Goal: Task Accomplishment & Management: Complete application form

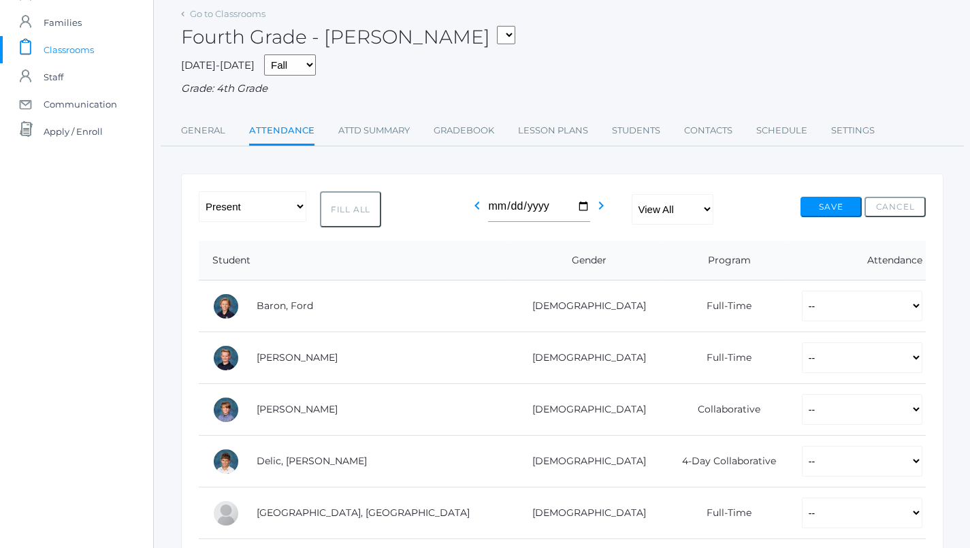
scroll to position [85, 0]
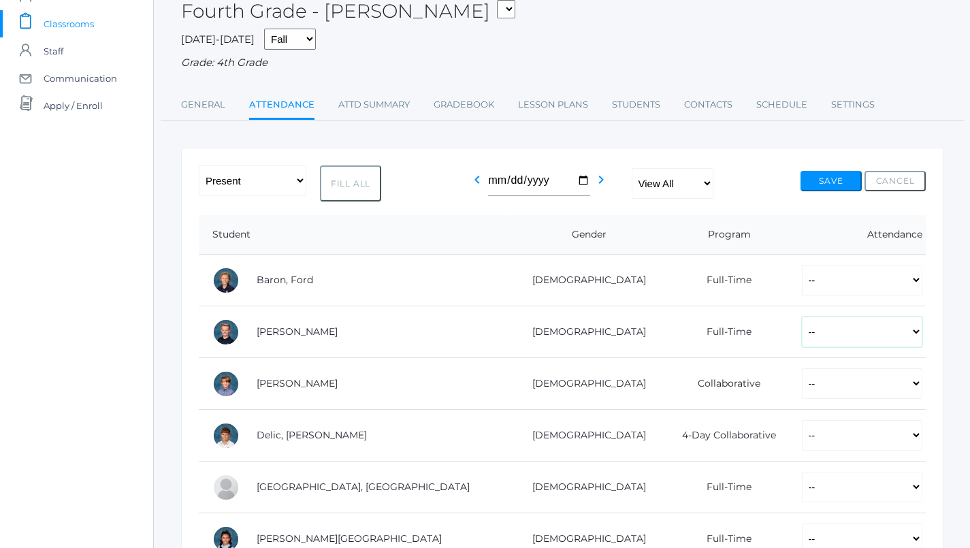
select select "P"
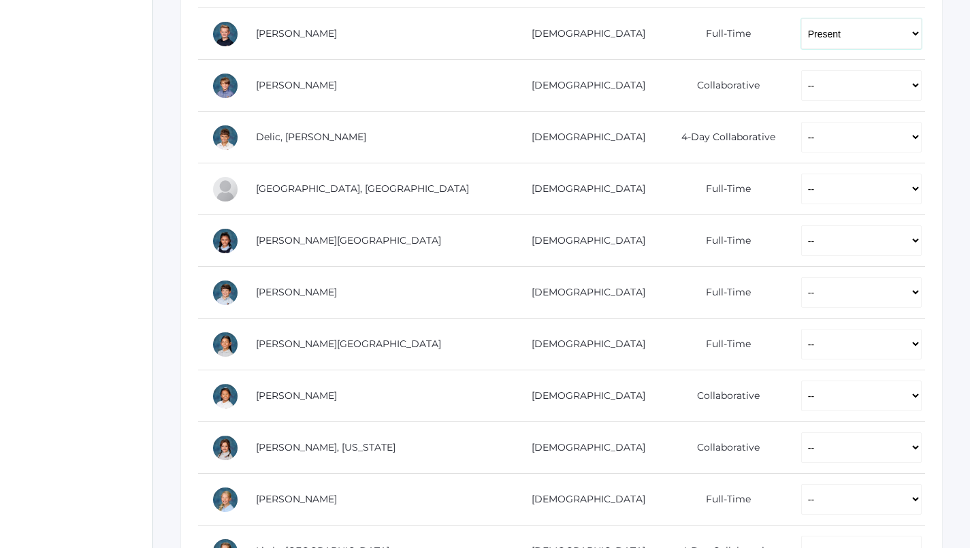
scroll to position [385, 1]
select select "P"
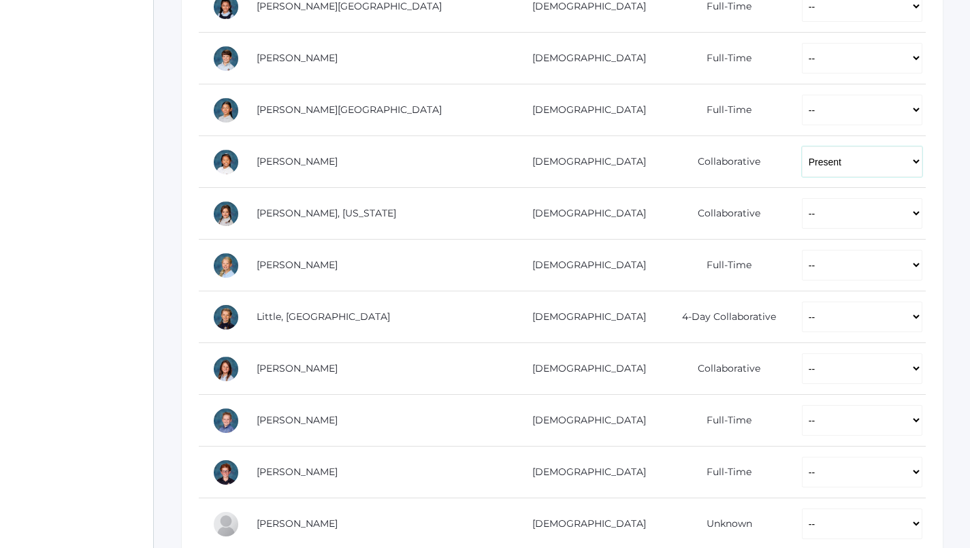
scroll to position [638, 0]
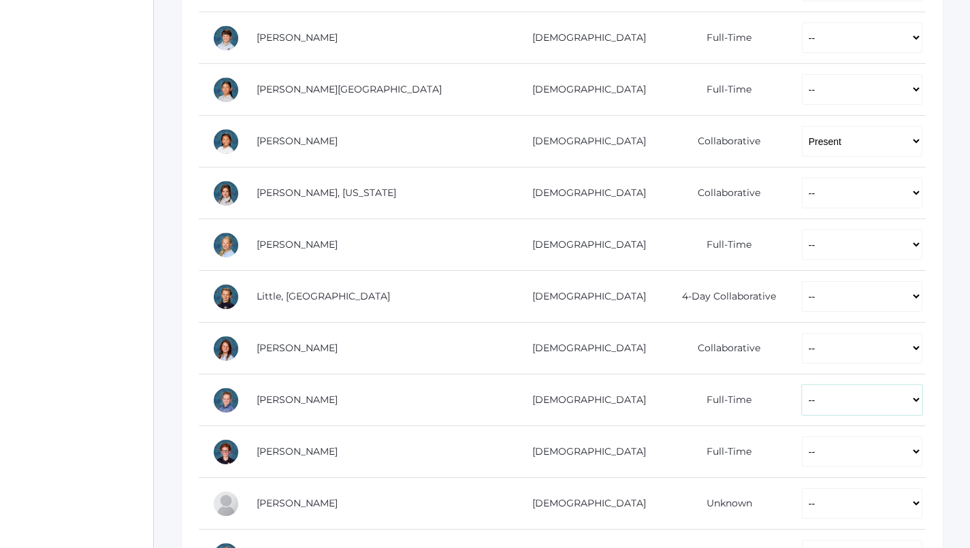
select select "P"
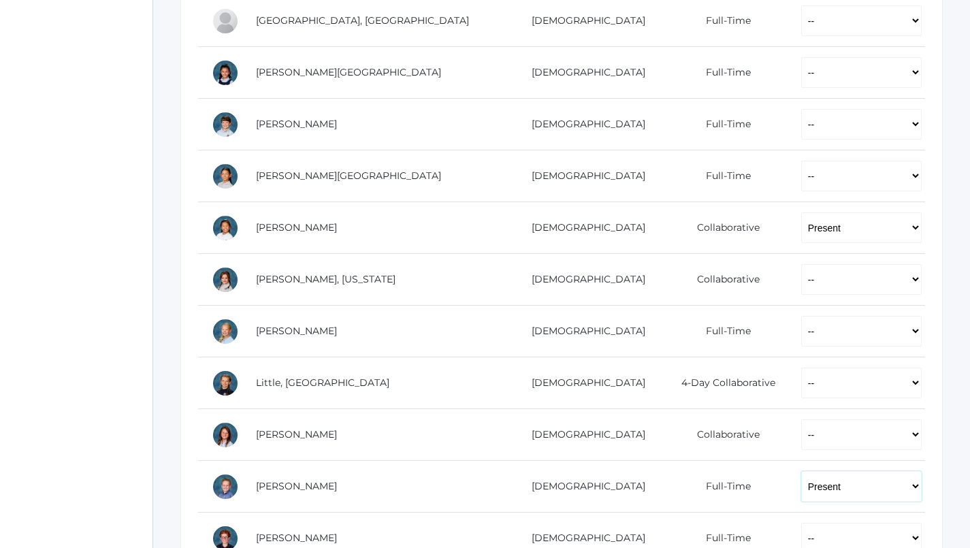
scroll to position [585, 0]
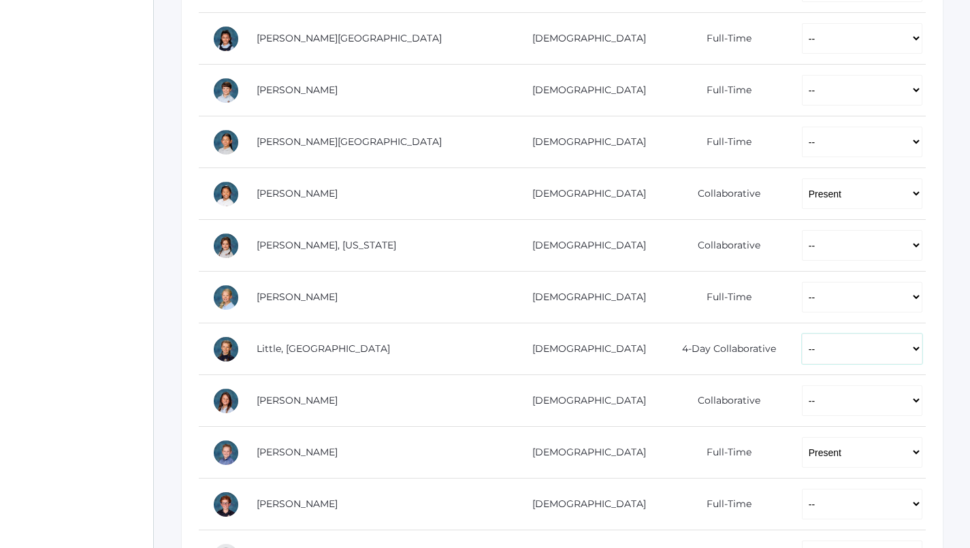
select select "P"
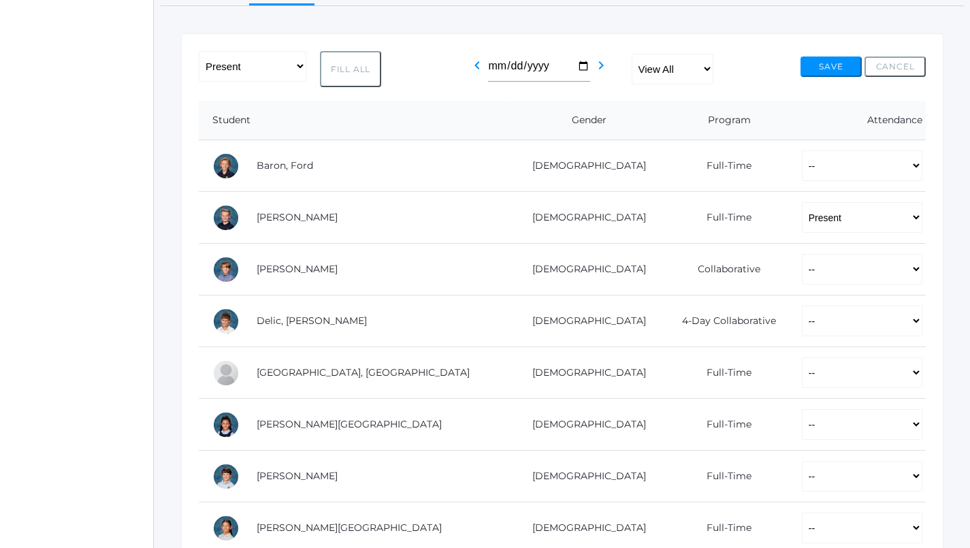
scroll to position [276, 0]
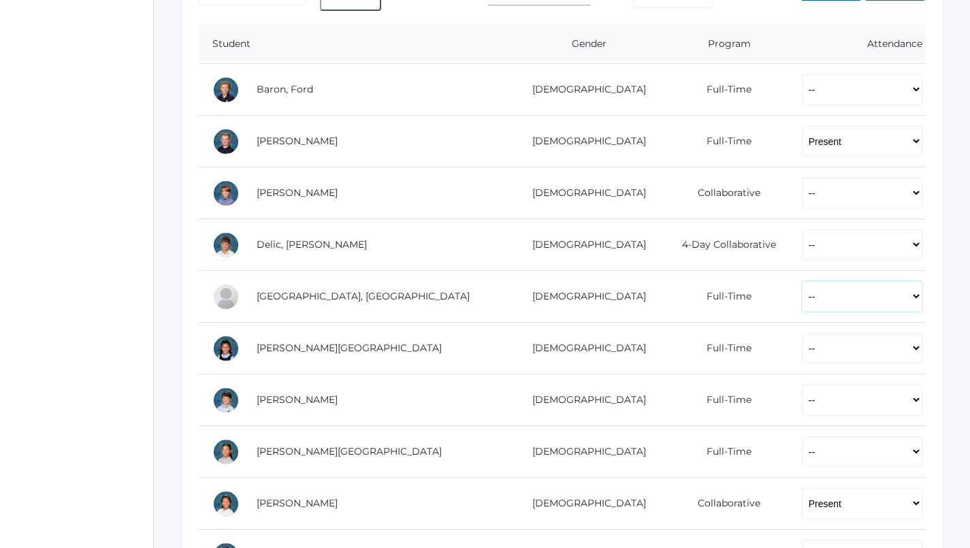
select select "P"
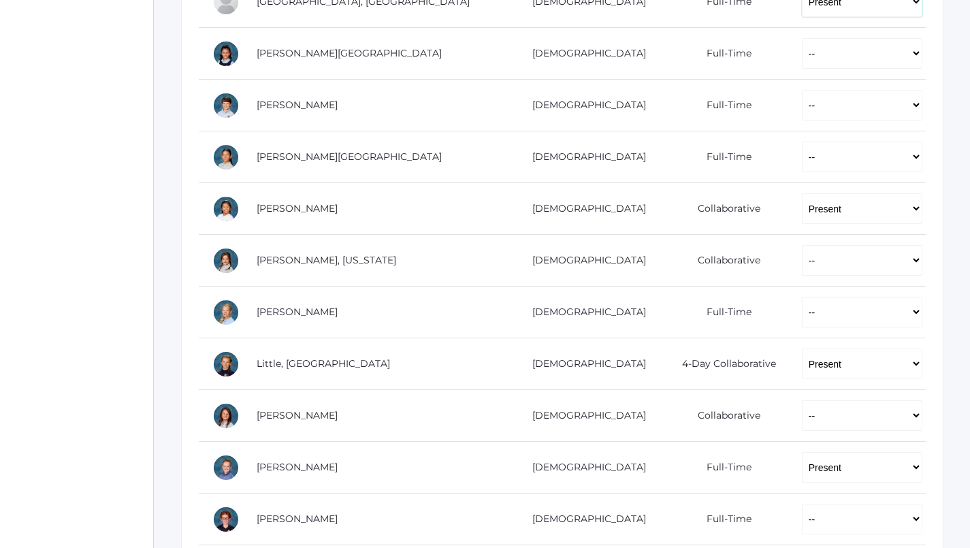
scroll to position [571, 0]
select select "P"
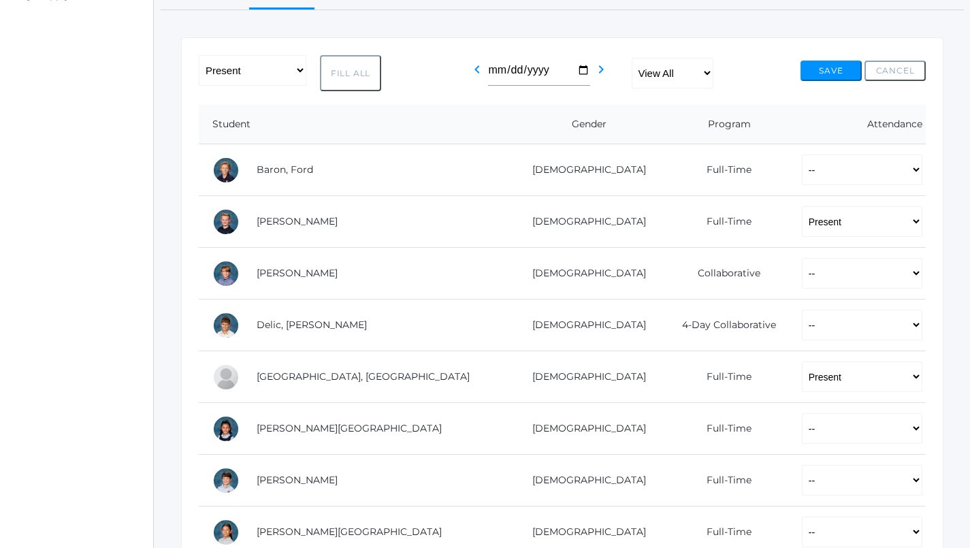
scroll to position [186, 0]
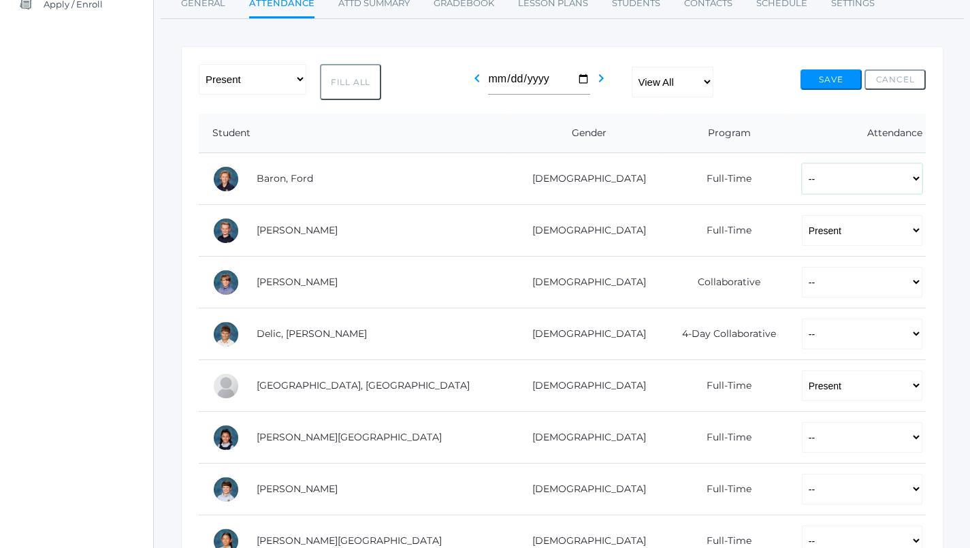
select select "P"
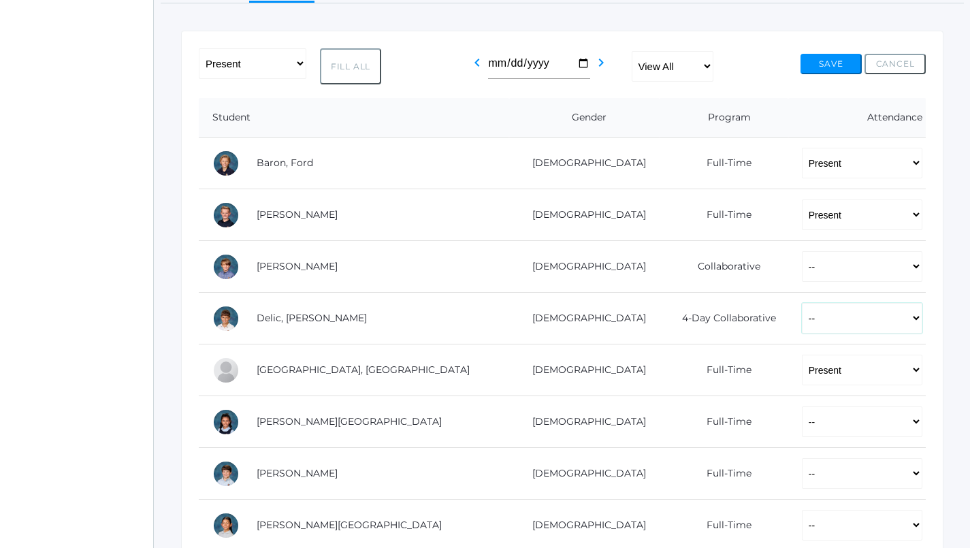
select select "P"
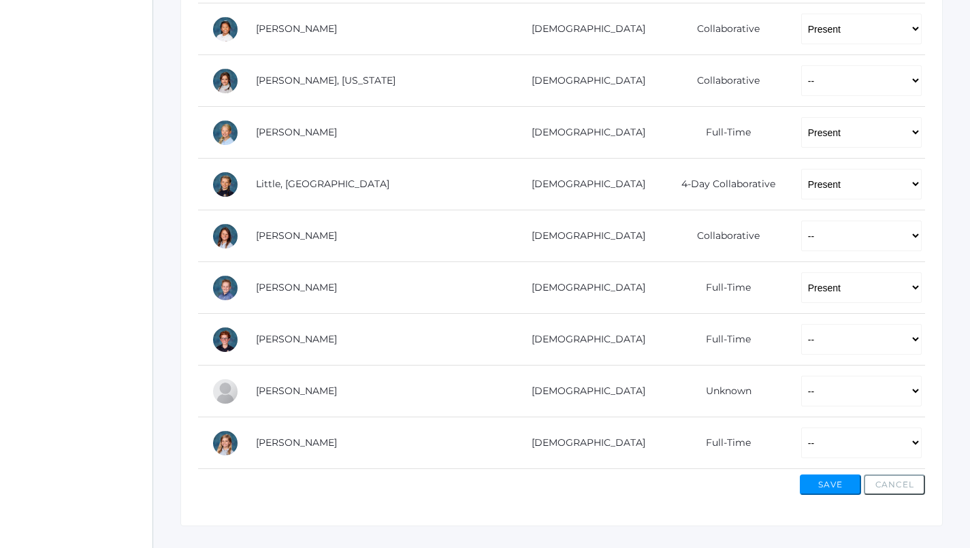
scroll to position [670, 1]
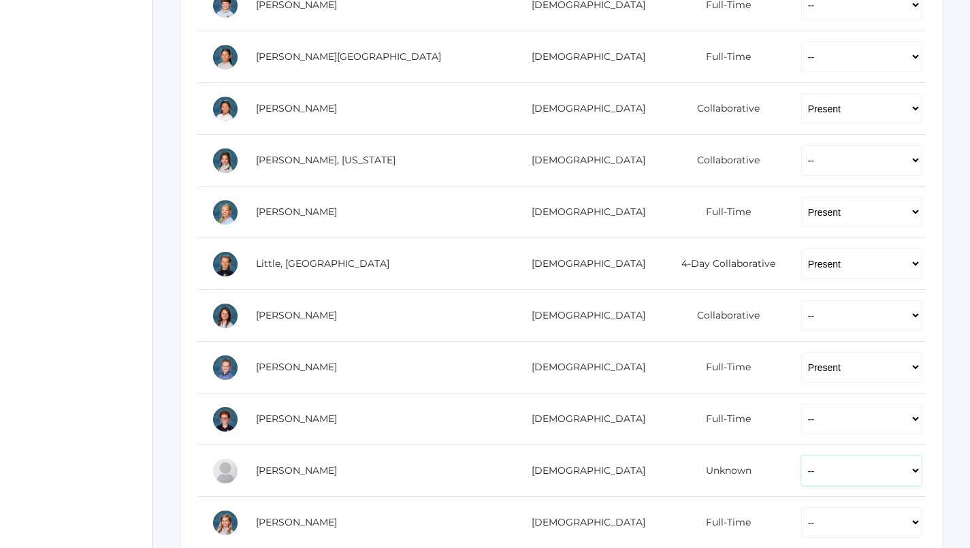
select select "P"
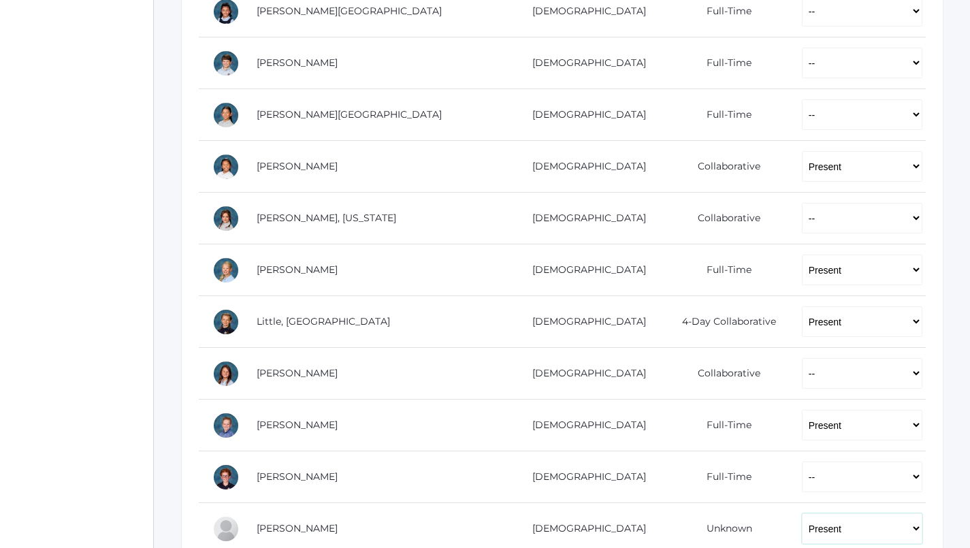
scroll to position [616, 0]
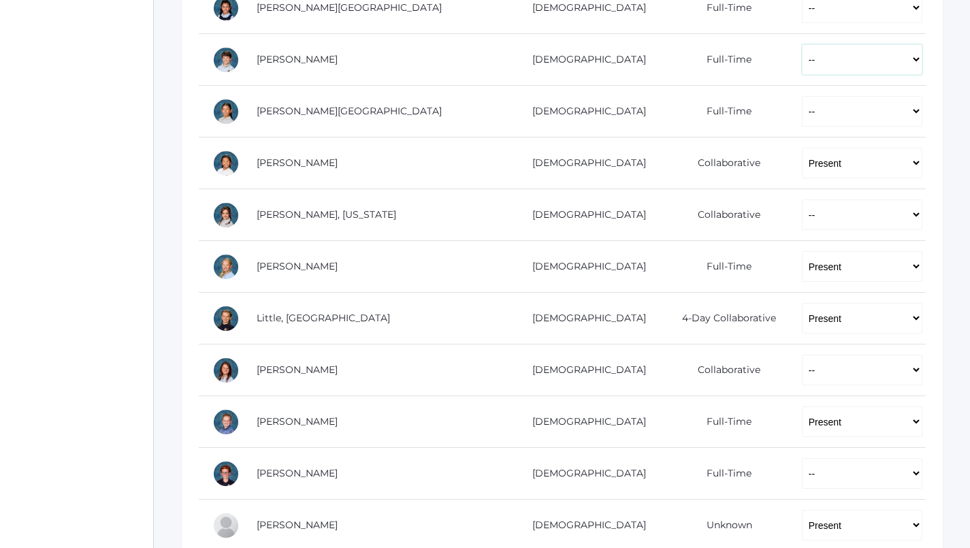
select select "P"
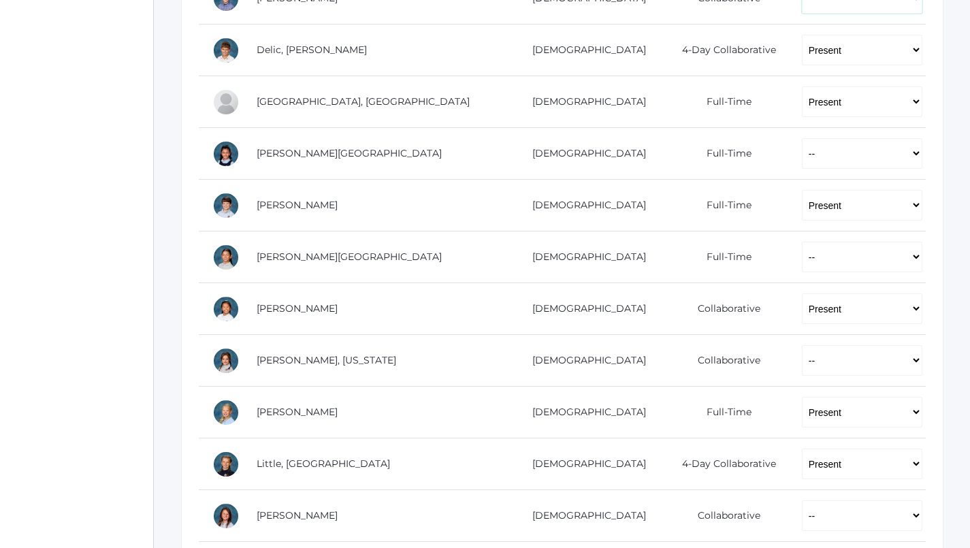
scroll to position [472, 0]
select select "P"
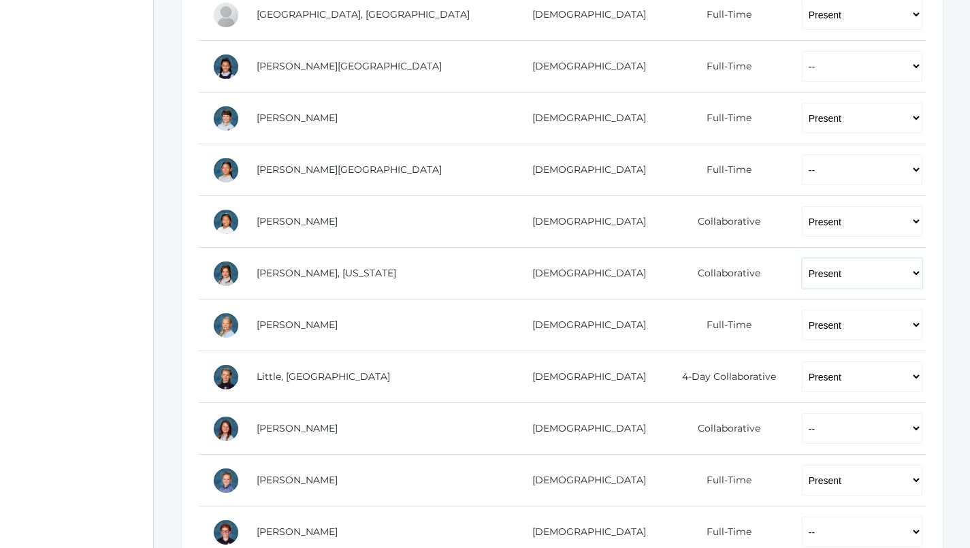
scroll to position [558, 0]
select select "P"
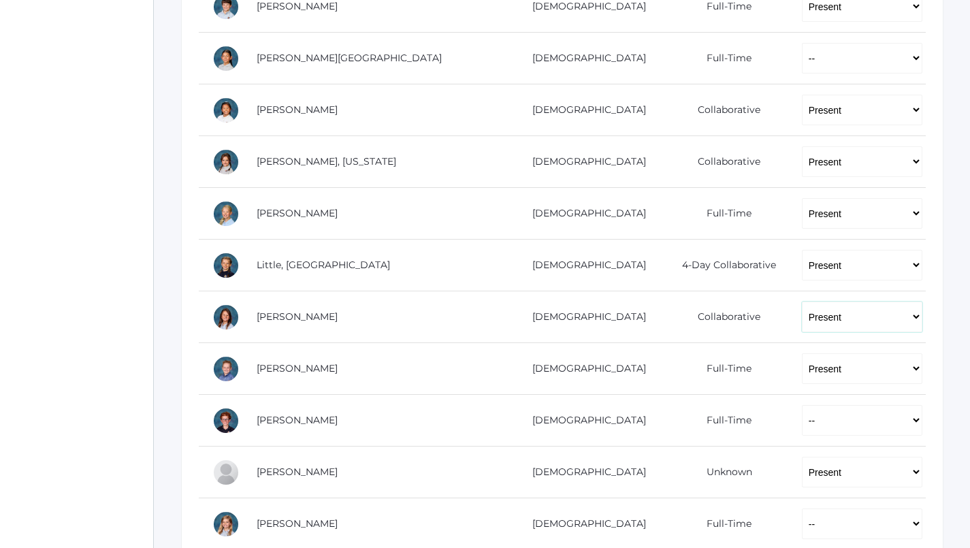
scroll to position [670, 0]
select select "P"
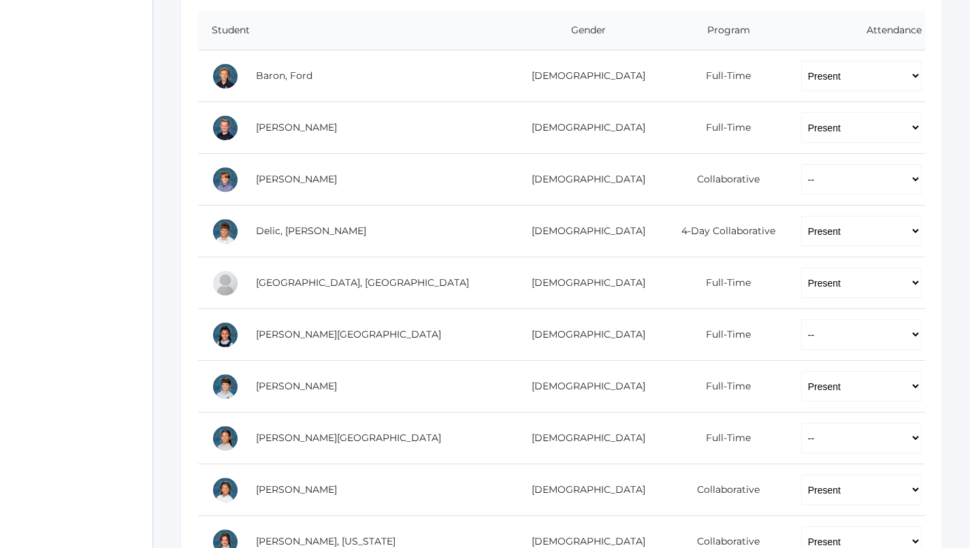
scroll to position [288, 1]
select select "P"
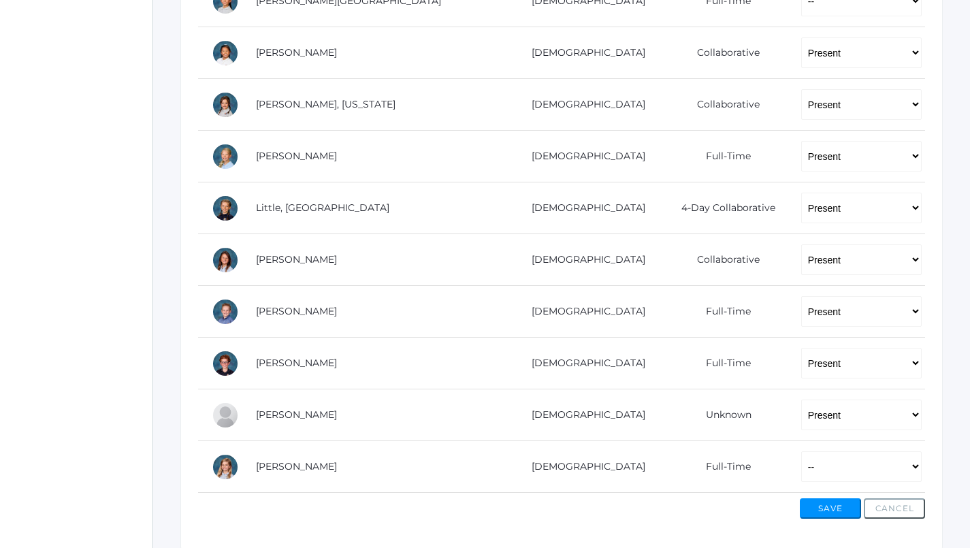
scroll to position [726, 1]
select select "AE"
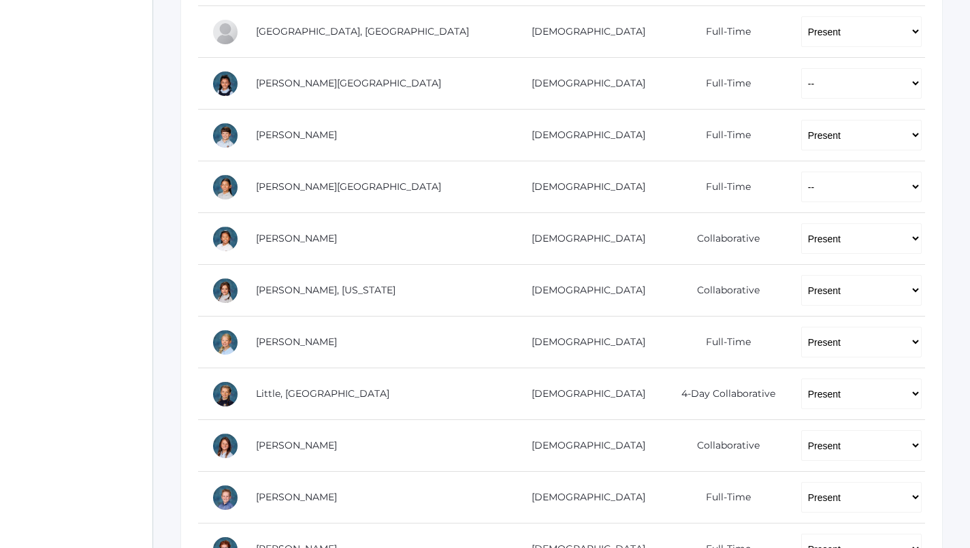
scroll to position [370, 1]
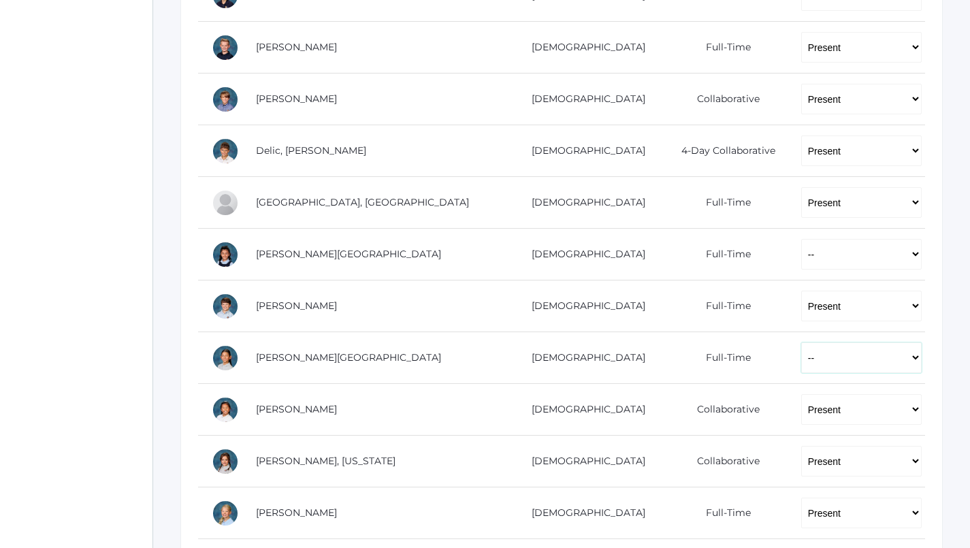
select select "P"
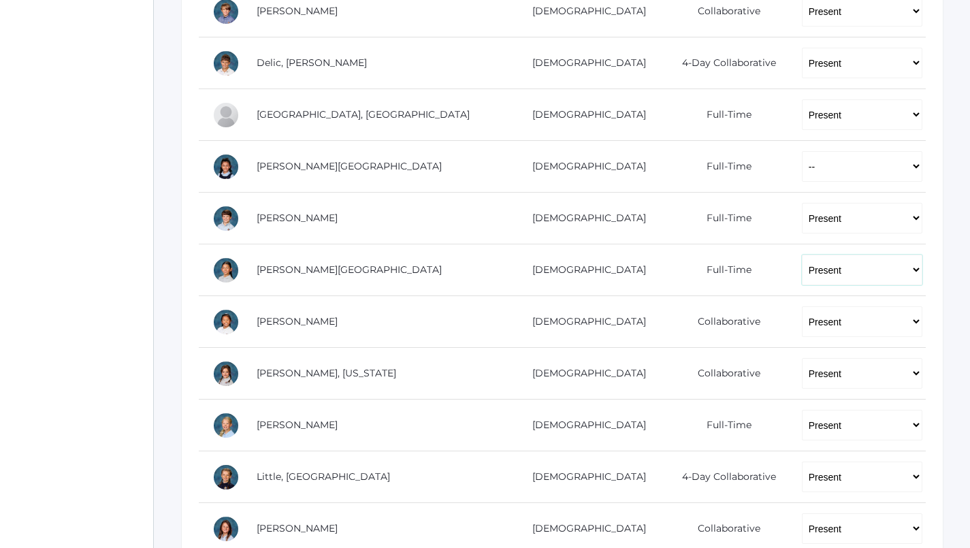
scroll to position [458, 0]
click at [796, 144] on td "-- Present Present-At-Home Tardy Excused Tardy Unexcused Absent Excused Absent …" at bounding box center [856, 166] width 137 height 52
select select "AU"
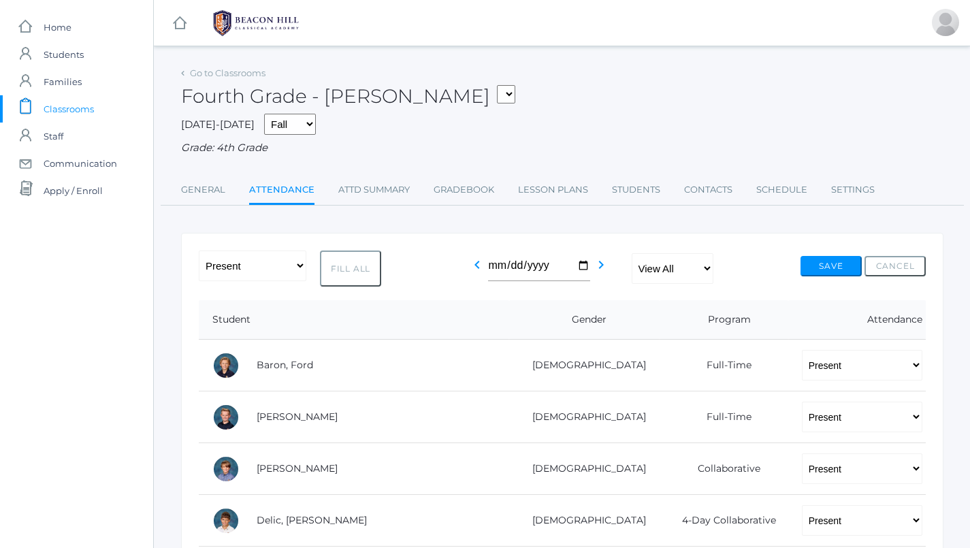
scroll to position [0, 0]
click at [832, 258] on button "Save" at bounding box center [830, 266] width 61 height 20
